Goal: Task Accomplishment & Management: Use online tool/utility

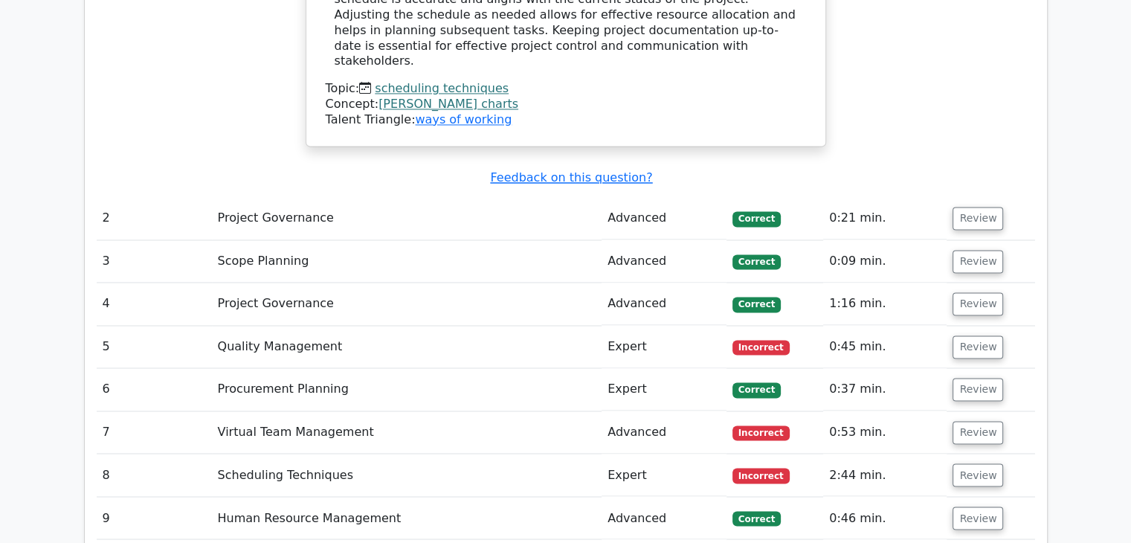
scroll to position [2383, 0]
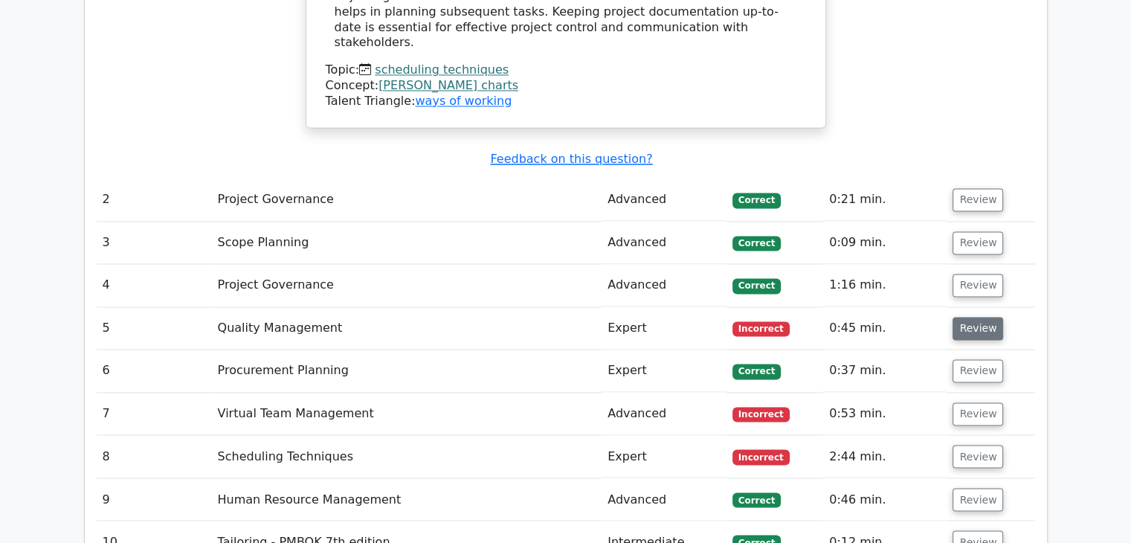
click at [973, 317] on button "Review" at bounding box center [978, 328] width 51 height 23
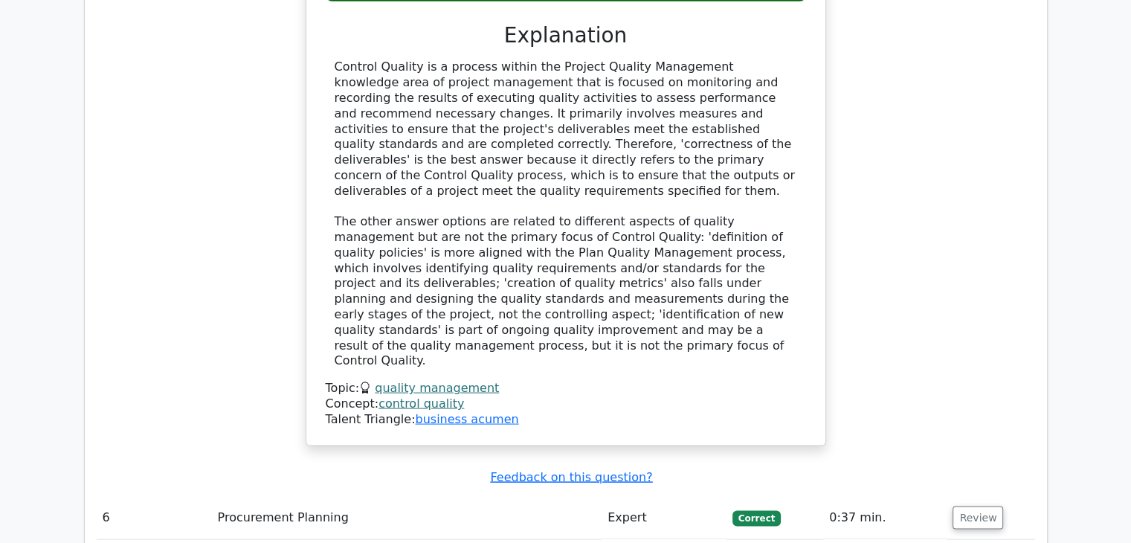
scroll to position [2978, 0]
click at [977, 506] on button "Review" at bounding box center [978, 517] width 51 height 23
click at [979, 506] on button "Review" at bounding box center [978, 517] width 51 height 23
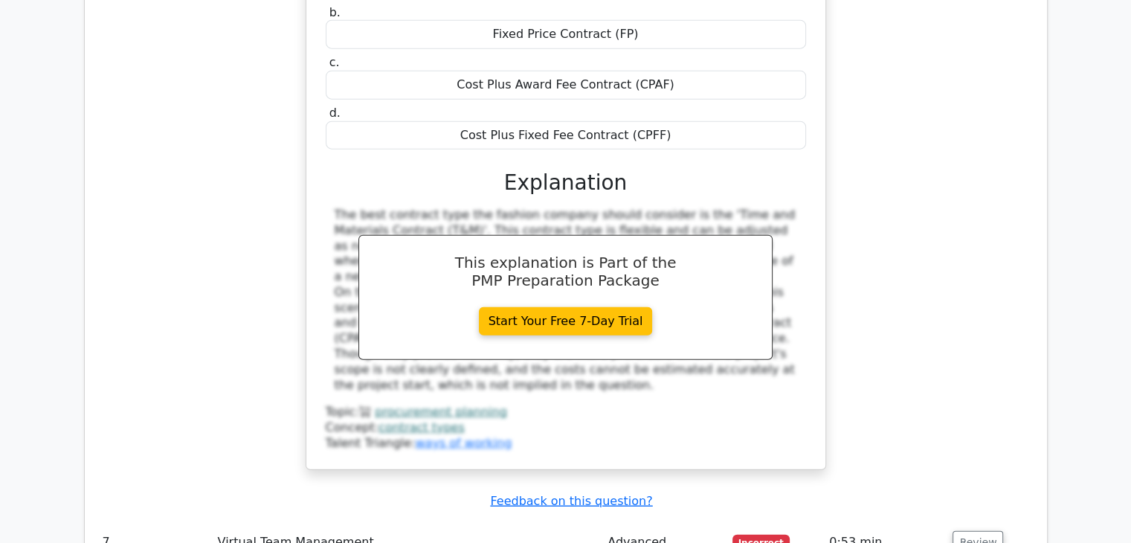
scroll to position [3701, 0]
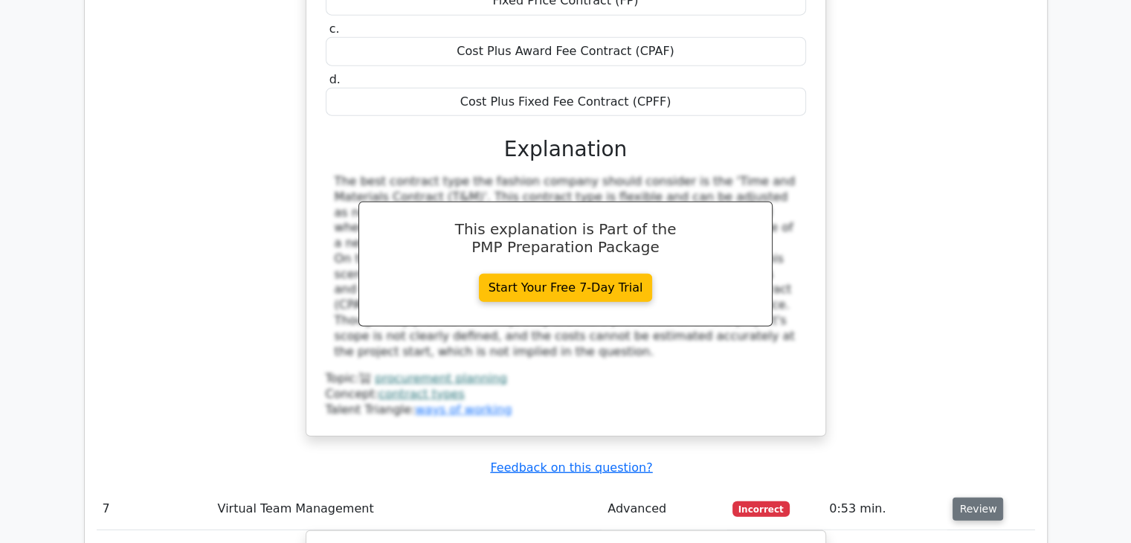
click at [989, 498] on button "Review" at bounding box center [978, 509] width 51 height 23
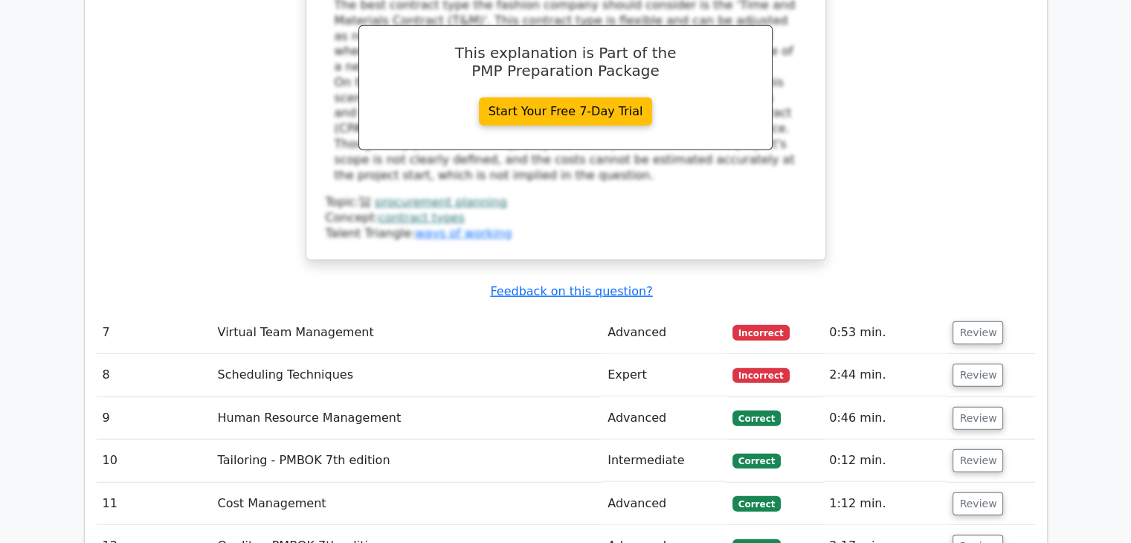
scroll to position [3890, 0]
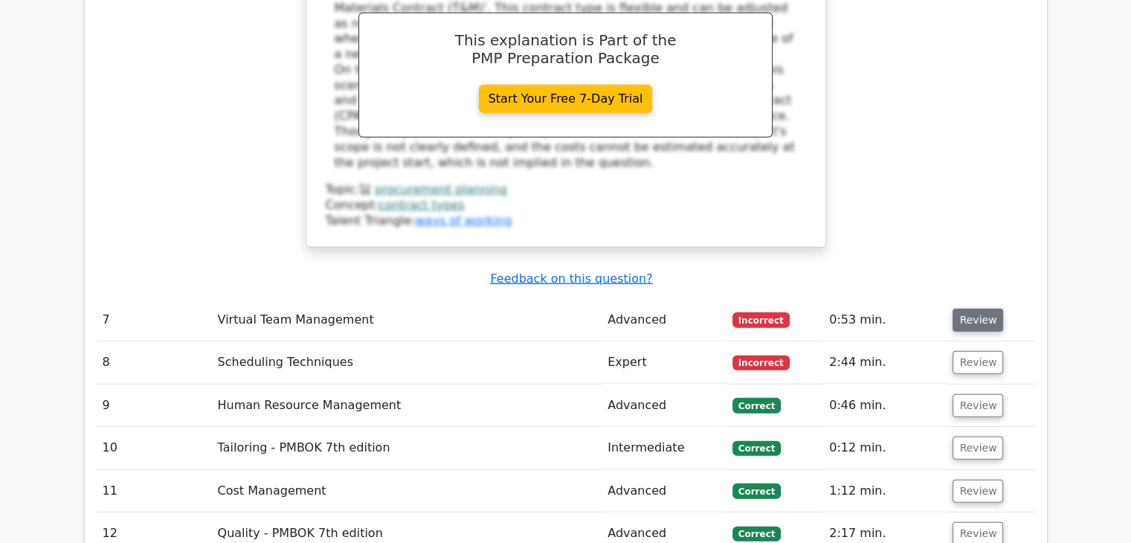
click at [972, 309] on button "Review" at bounding box center [978, 320] width 51 height 23
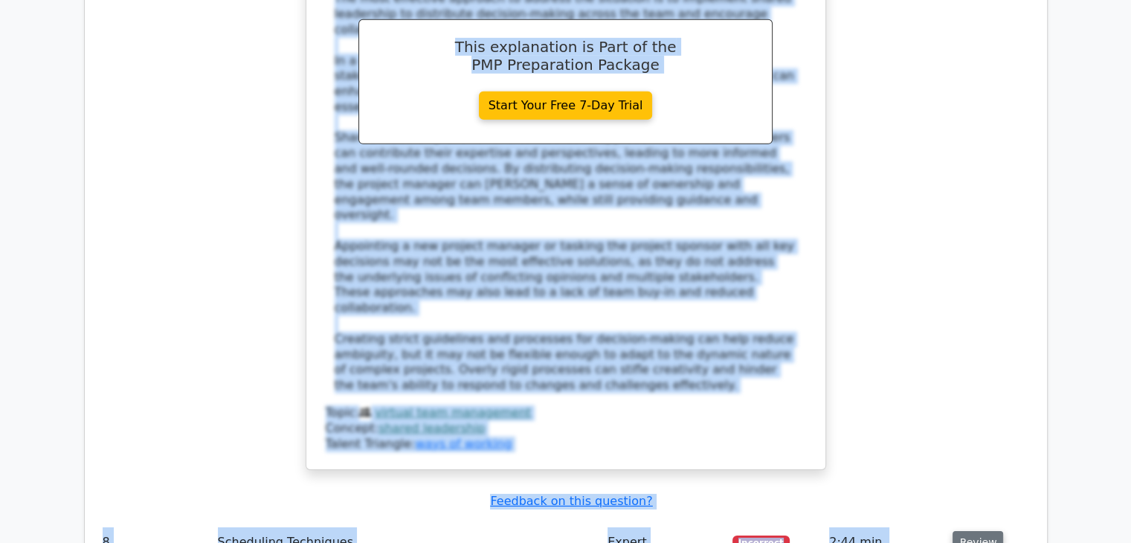
click at [968, 531] on button "Review" at bounding box center [978, 542] width 51 height 23
click at [938, 213] on div "In a complex project environment, the project manager delegates responsibilitie…" at bounding box center [566, 3] width 939 height 970
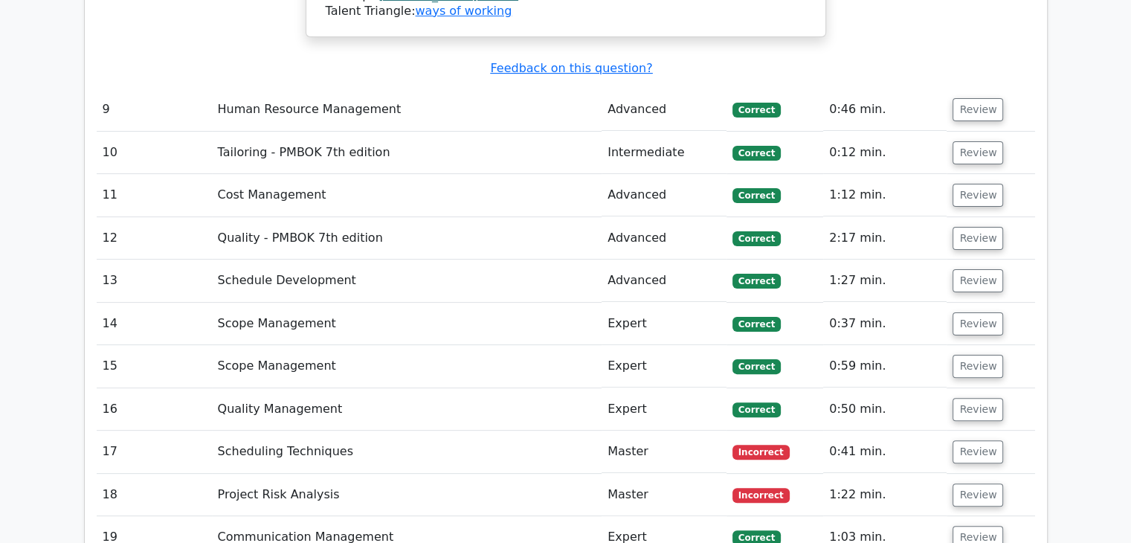
scroll to position [6002, 0]
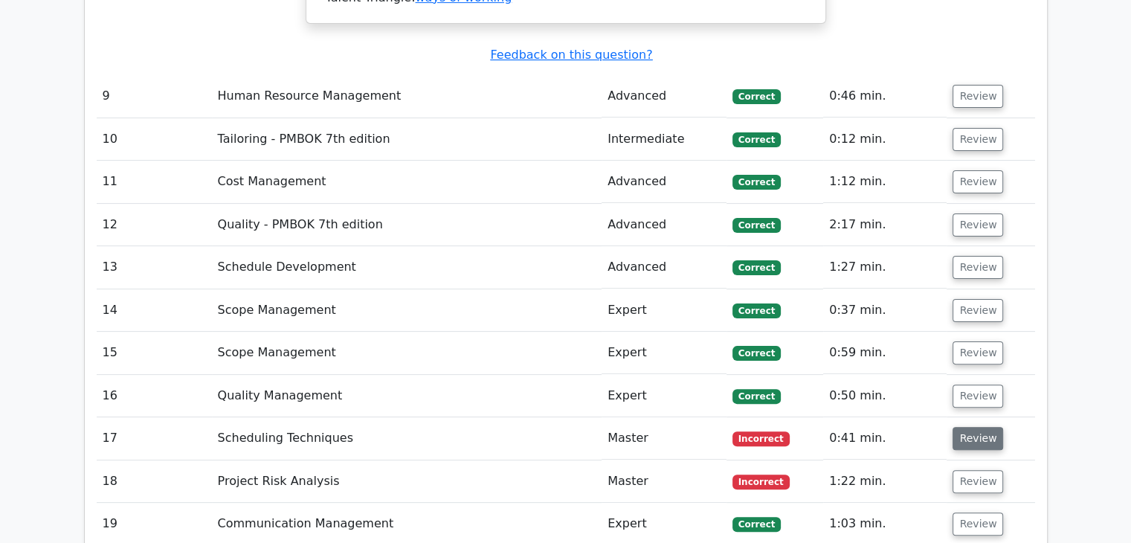
click at [988, 427] on button "Review" at bounding box center [978, 438] width 51 height 23
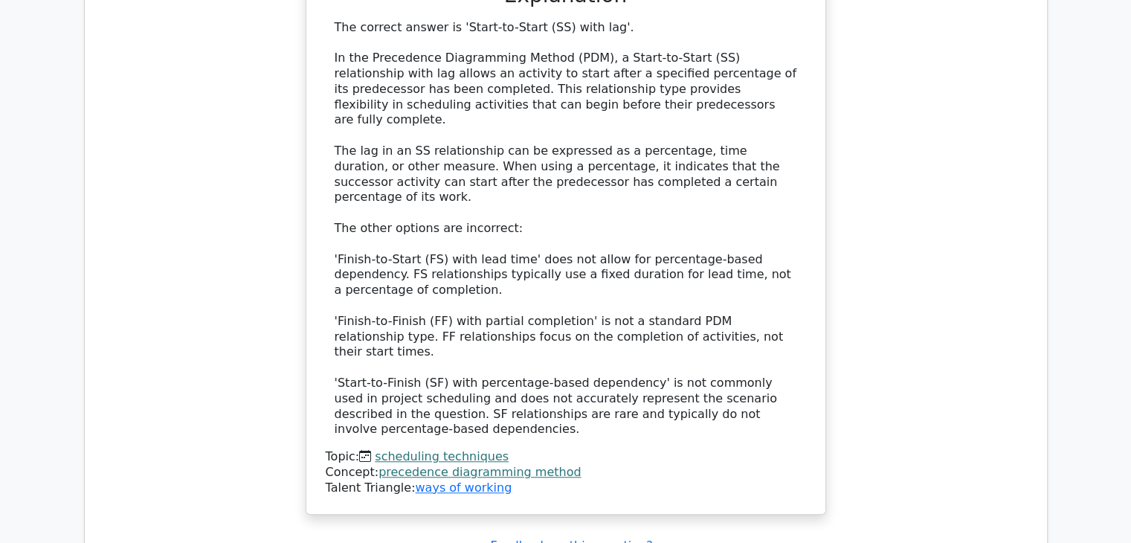
scroll to position [6794, 0]
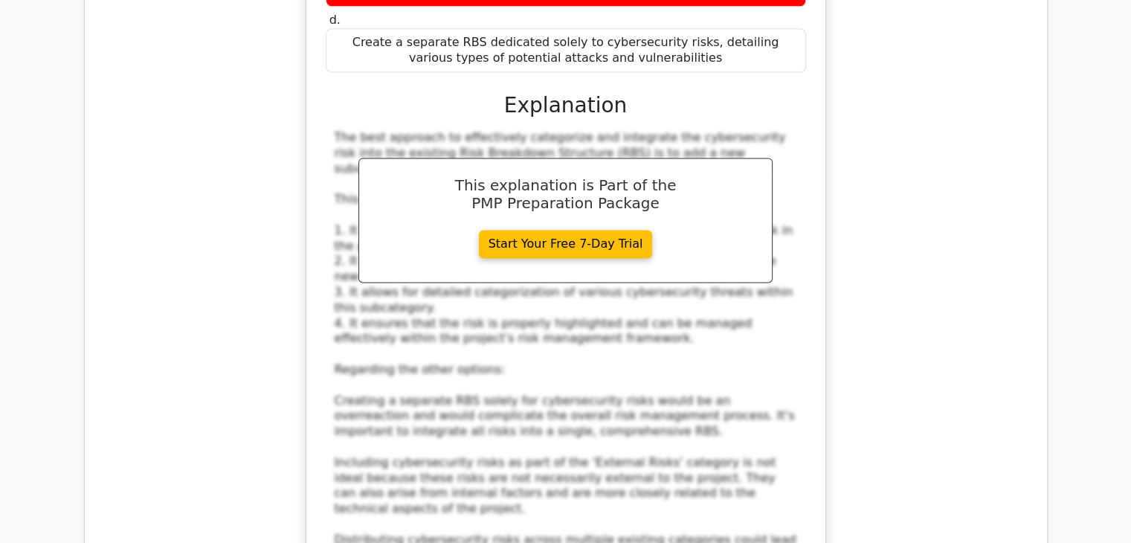
scroll to position [7796, 0]
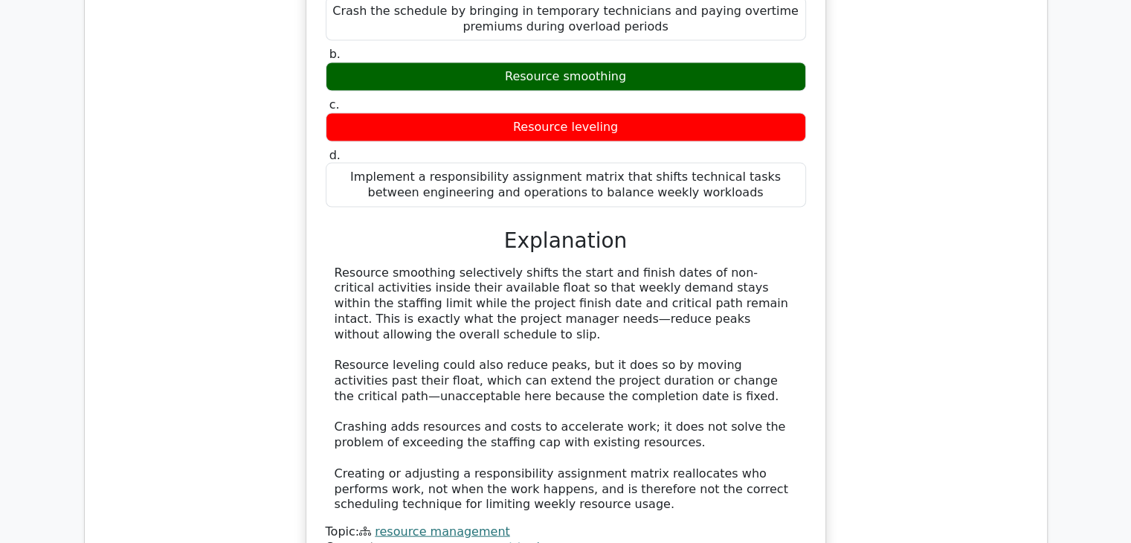
scroll to position [8786, 0]
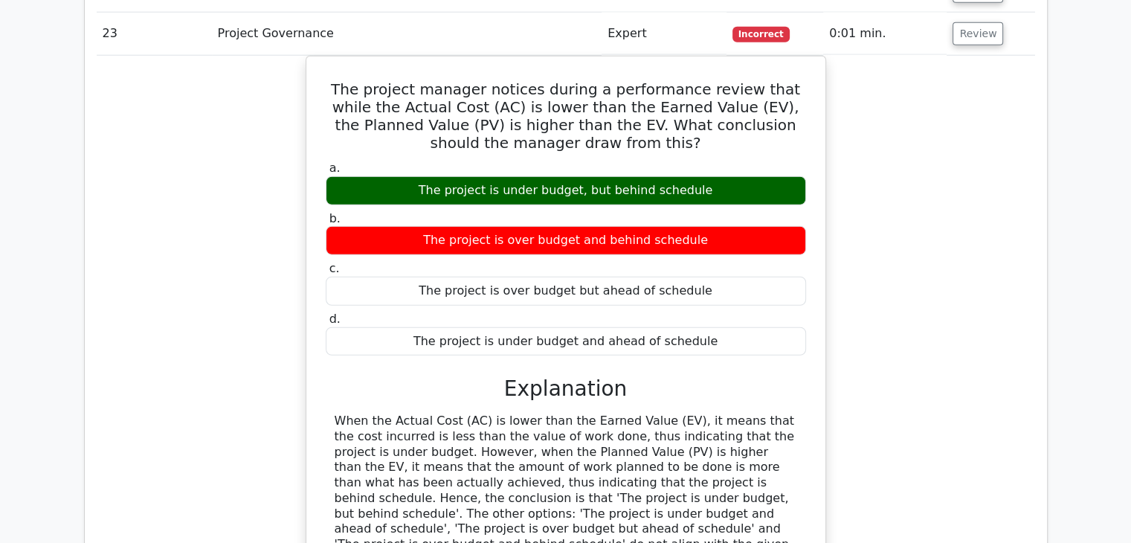
scroll to position [9490, 0]
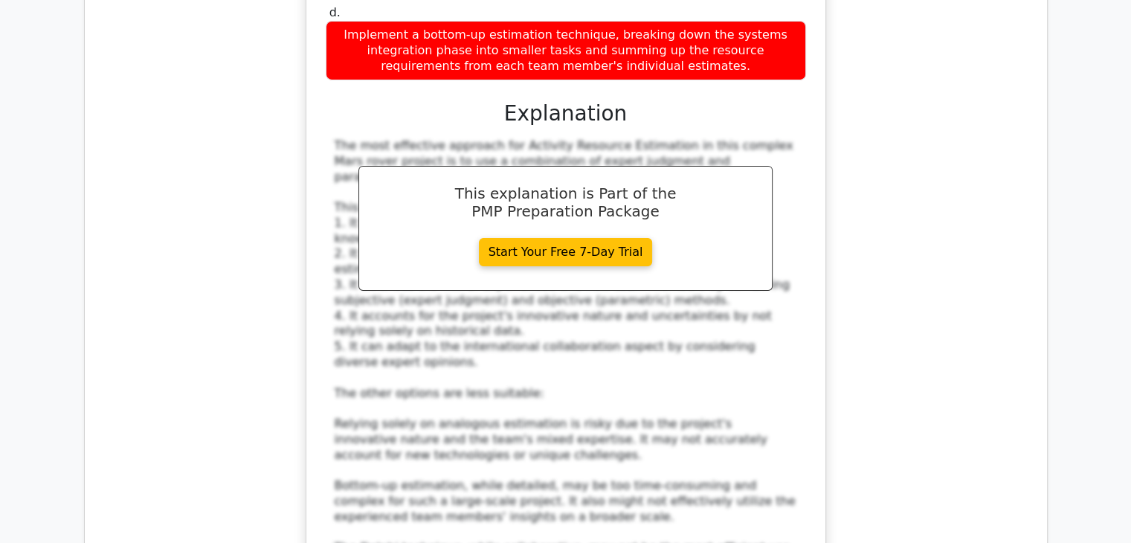
scroll to position [10650, 0]
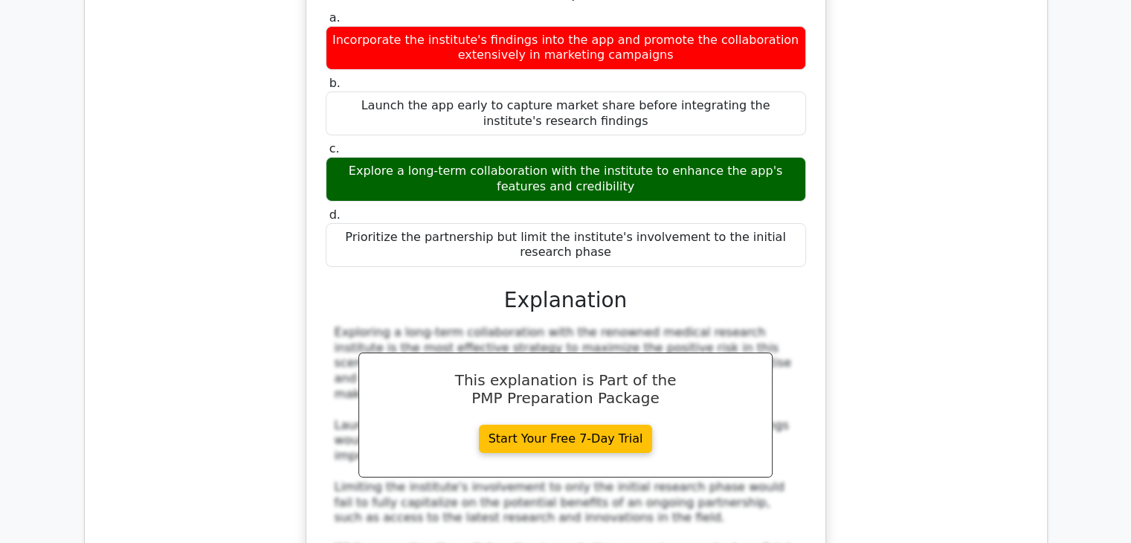
scroll to position [11561, 0]
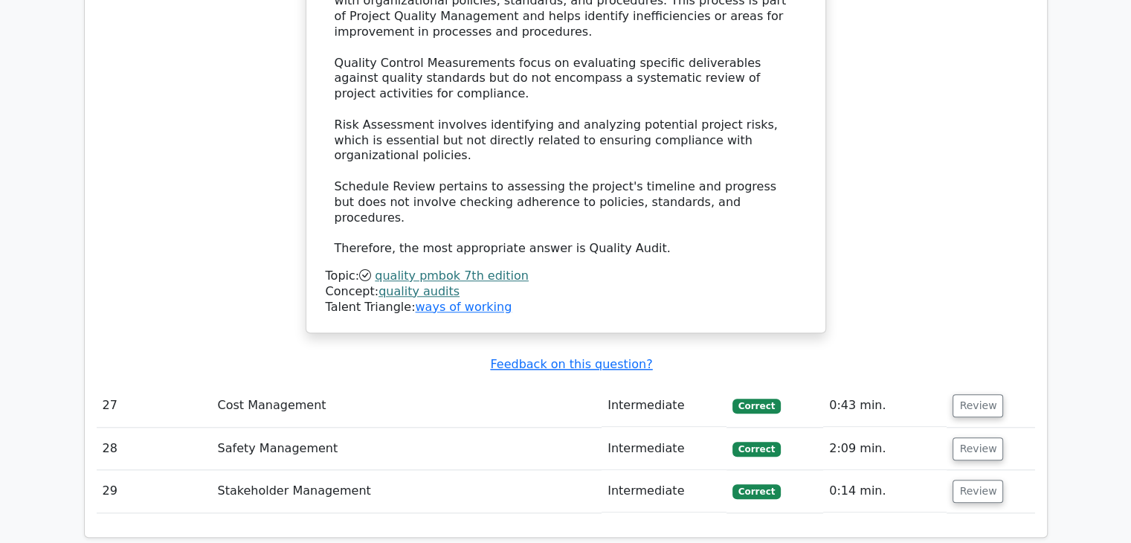
scroll to position [12729, 0]
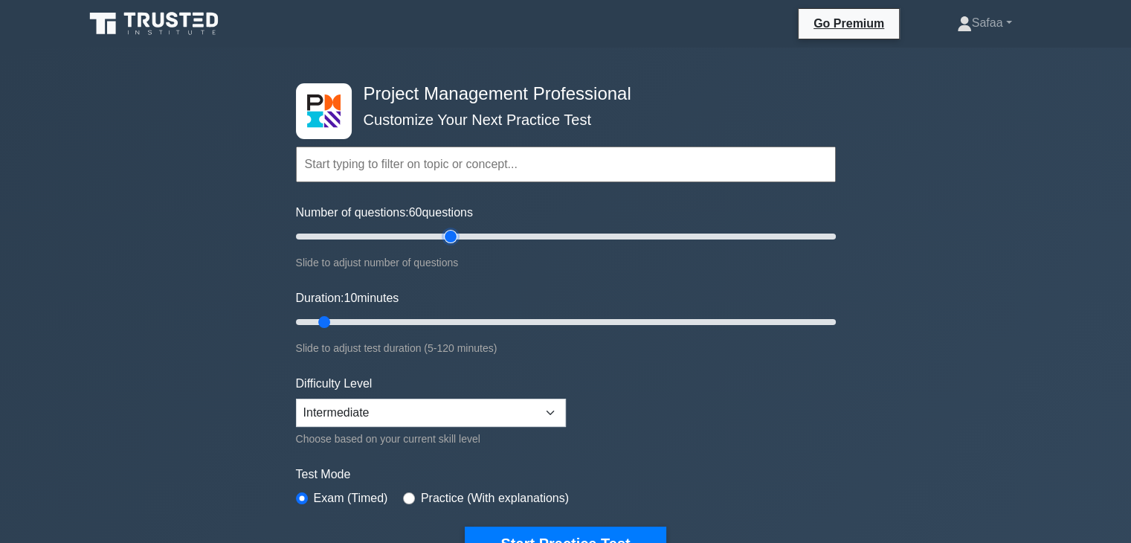
click at [451, 228] on input "Number of questions: 60 questions" at bounding box center [566, 237] width 540 height 18
click at [532, 234] on input "Number of questions: 90 questions" at bounding box center [566, 237] width 540 height 18
click at [590, 236] on input "Number of questions: 110 questions" at bounding box center [566, 237] width 540 height 18
click at [601, 236] on input "Number of questions: 115 questions" at bounding box center [566, 237] width 540 height 18
click at [617, 236] on input "Number of questions: 120 questions" at bounding box center [566, 237] width 540 height 18
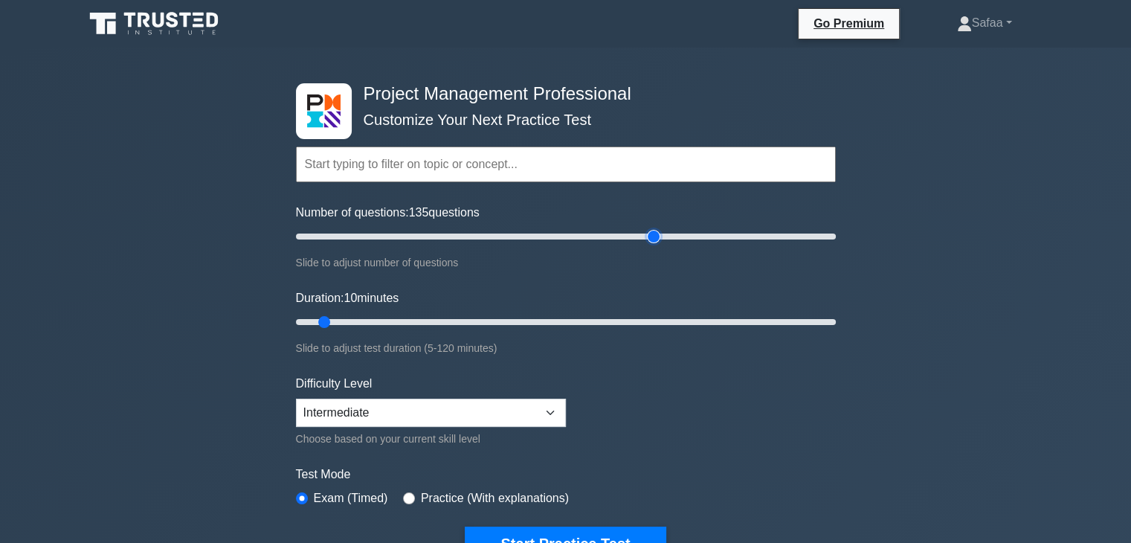
click at [660, 236] on input "Number of questions: 135 questions" at bounding box center [566, 237] width 540 height 18
click at [704, 235] on input "Number of questions: 155 questions" at bounding box center [566, 237] width 540 height 18
click at [730, 237] on input "Number of questions: 165 questions" at bounding box center [566, 237] width 540 height 18
click at [758, 236] on input "Number of questions: 175 questions" at bounding box center [566, 237] width 540 height 18
click at [762, 237] on input "Number of questions: 175 questions" at bounding box center [566, 237] width 540 height 18
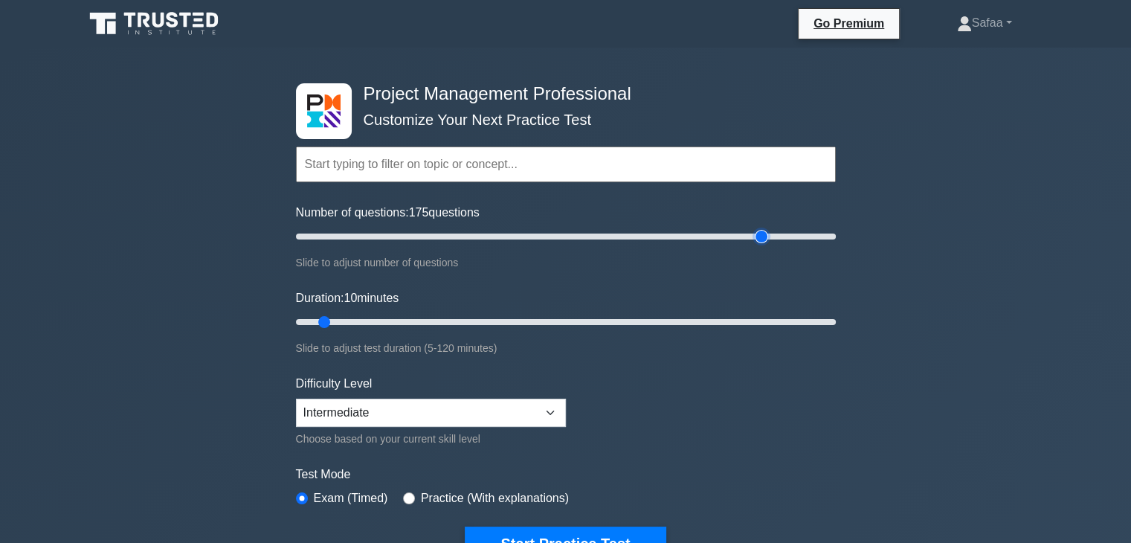
click at [767, 237] on input "Number of questions: 175 questions" at bounding box center [566, 237] width 540 height 18
type input "180"
click at [779, 237] on input "Number of questions: 180 questions" at bounding box center [566, 237] width 540 height 18
click at [602, 329] on input "Duration: 70 minutes" at bounding box center [566, 322] width 540 height 18
click at [730, 324] on input "Duration: 100 minutes" at bounding box center [566, 322] width 540 height 18
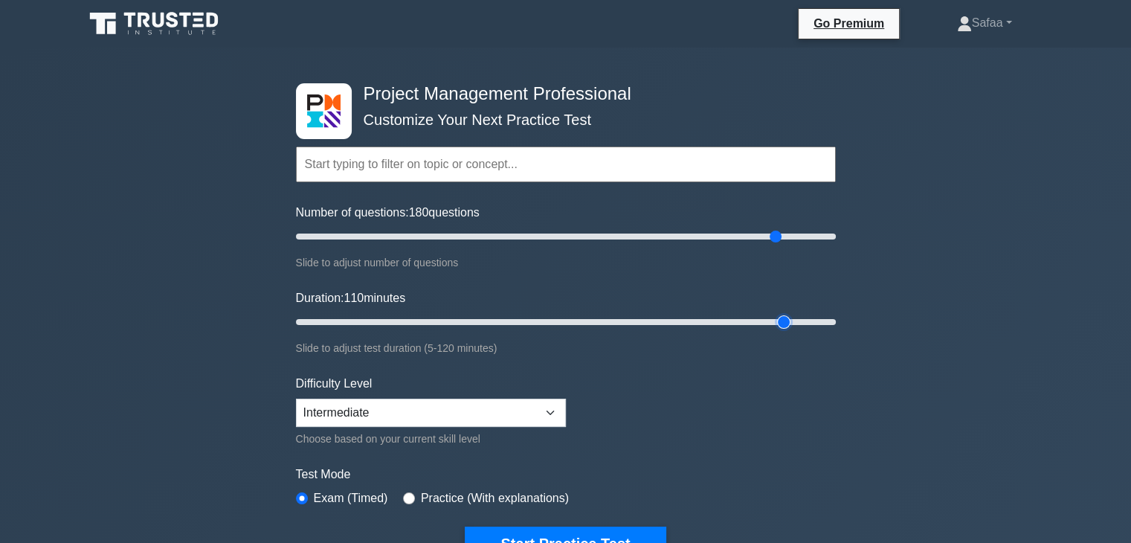
click at [781, 315] on input "Duration: 110 minutes" at bounding box center [566, 322] width 540 height 18
click at [808, 319] on input "Duration: 115 minutes" at bounding box center [566, 322] width 540 height 18
click at [829, 320] on input "Duration: 120 minutes" at bounding box center [566, 322] width 540 height 18
click at [781, 319] on input "Duration: 110 minutes" at bounding box center [566, 322] width 540 height 18
type input "115"
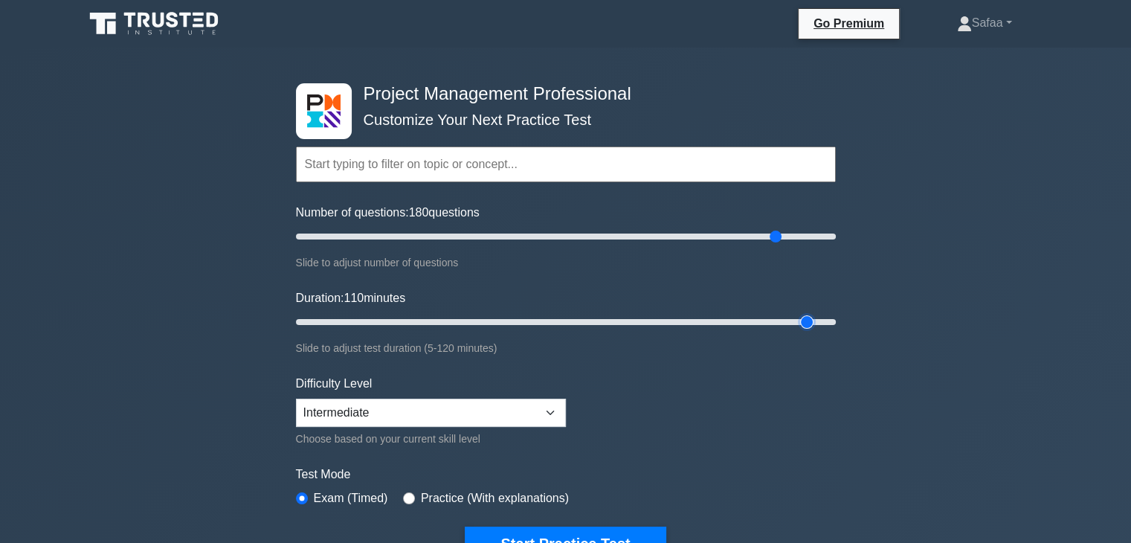
click at [799, 318] on input "Duration: 110 minutes" at bounding box center [566, 322] width 540 height 18
click at [547, 230] on input "Number of questions: 95 questions" at bounding box center [566, 237] width 540 height 18
click at [530, 237] on input "Number of questions: 90 questions" at bounding box center [566, 237] width 540 height 18
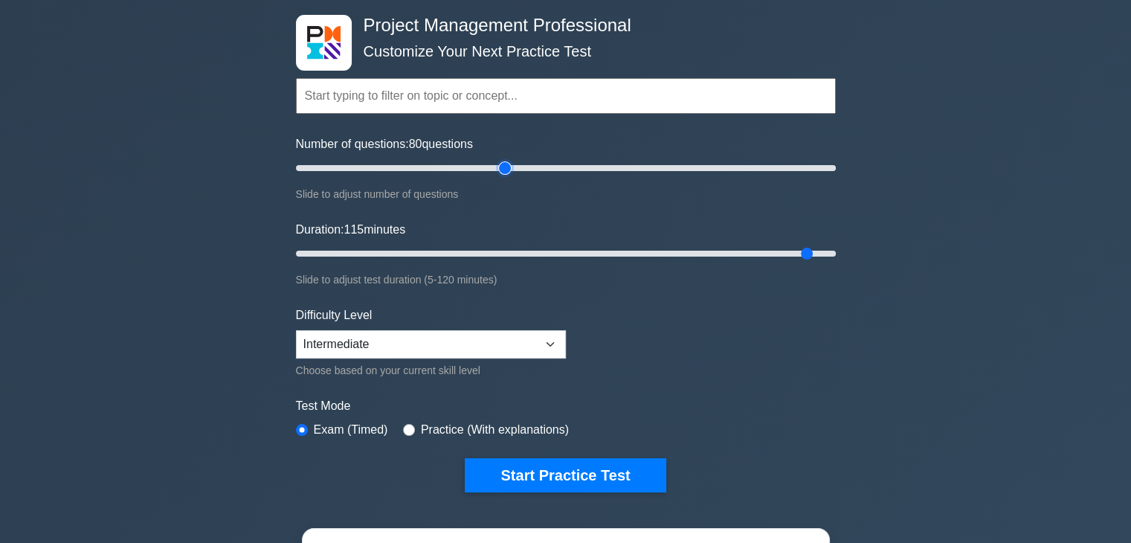
scroll to position [99, 0]
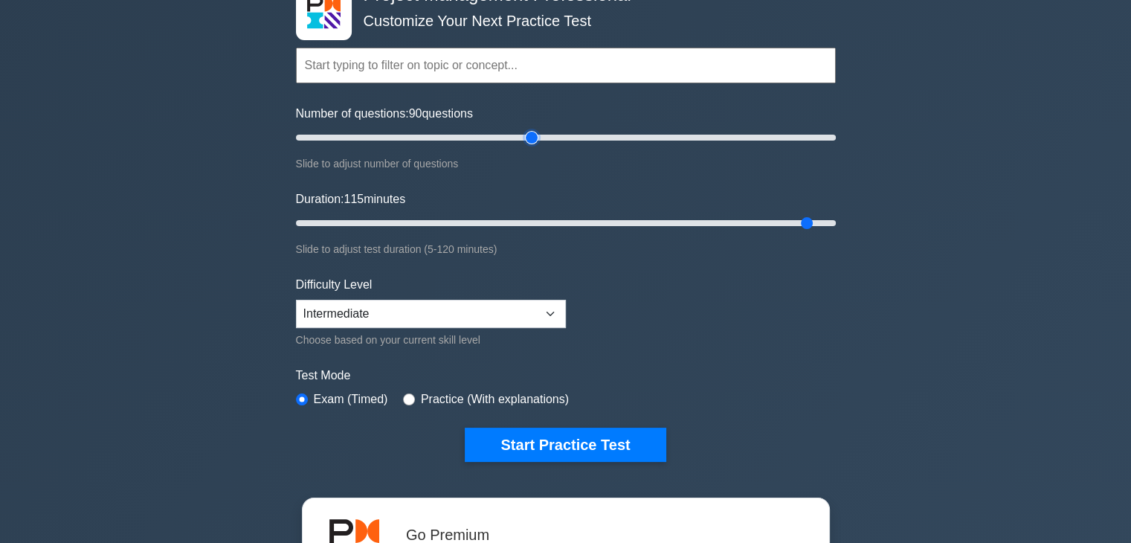
type input "90"
click at [527, 141] on input "Number of questions: 90 questions" at bounding box center [566, 138] width 540 height 18
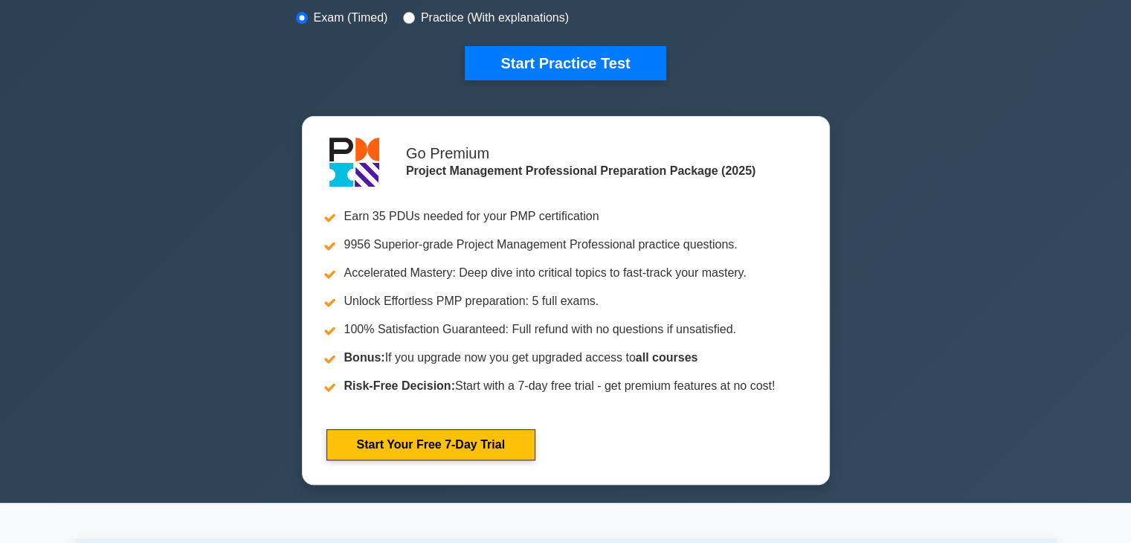
scroll to position [486, 0]
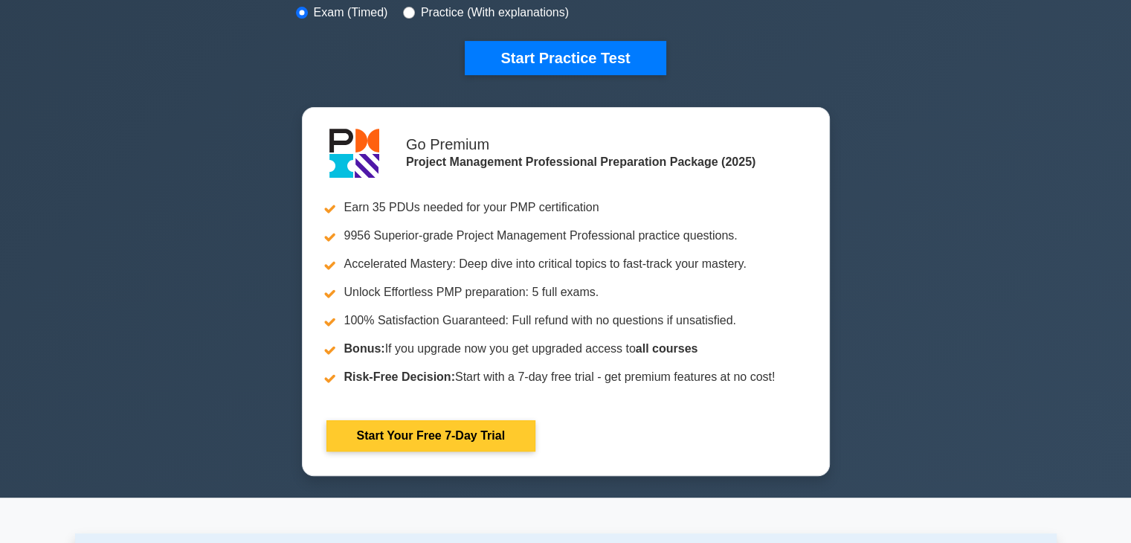
click at [505, 432] on link "Start Your Free 7-Day Trial" at bounding box center [430, 435] width 209 height 31
